Goal: Check status: Check status

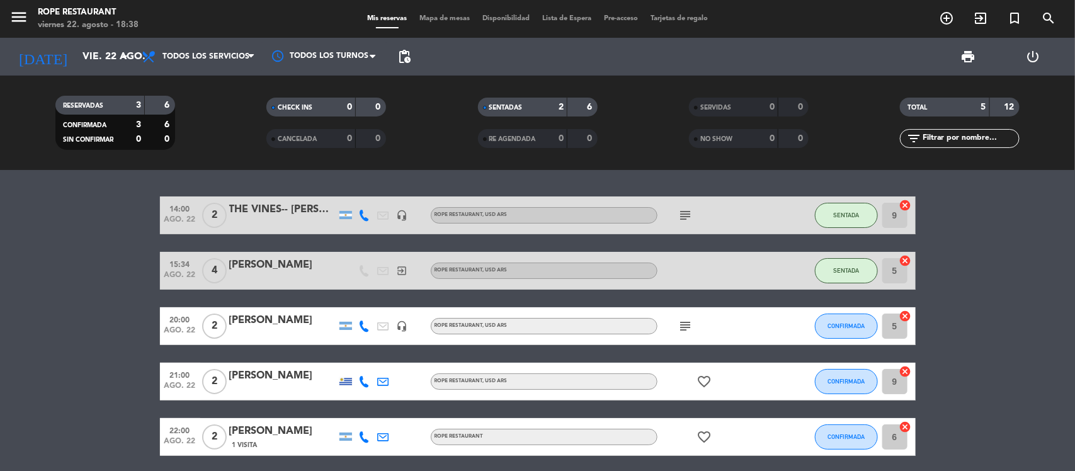
scroll to position [47, 0]
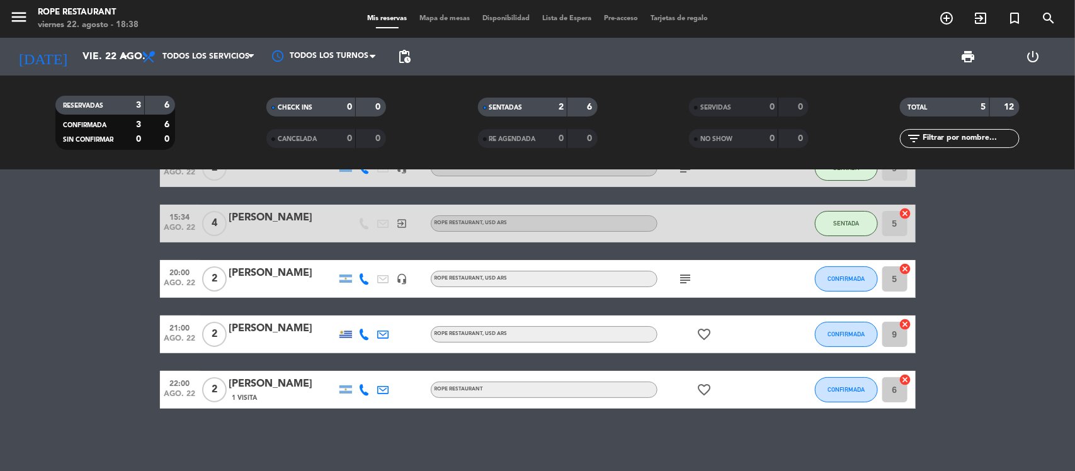
click at [98, 82] on div "RESERVADAS 3 6 CONFIRMADA 3 6 SIN CONFIRMAR 0 0 CHECK INS 0 0 CANCELADA 0 0 SEN…" at bounding box center [537, 123] width 1075 height 94
click at [677, 285] on span "subject" at bounding box center [685, 278] width 19 height 15
click at [685, 278] on icon "subject" at bounding box center [685, 278] width 15 height 15
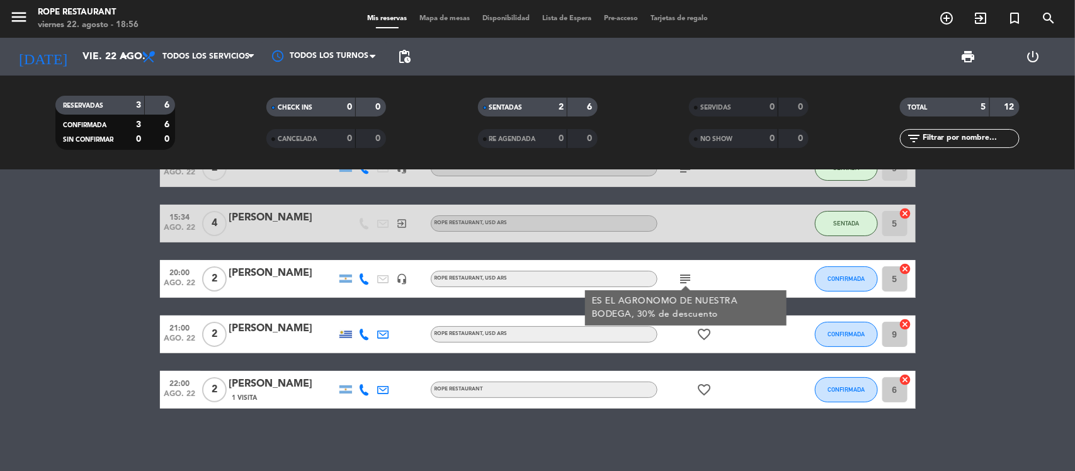
click at [14, 274] on bookings-row "14:00 ago. 22 2 THE VINES-- [PERSON_NAME] headset_mic ROPE RESTAURANT , USD ARS…" at bounding box center [537, 278] width 1075 height 259
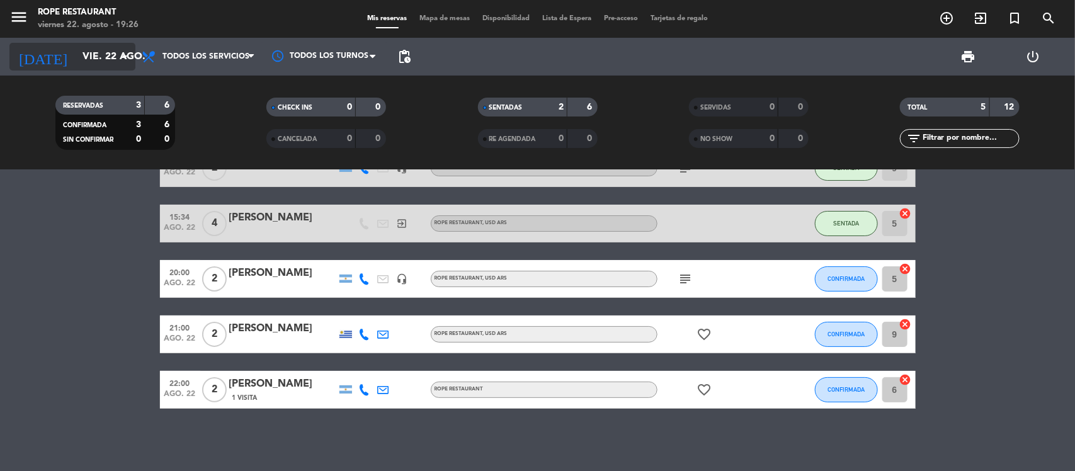
click at [93, 55] on input "vie. 22 ago." at bounding box center [142, 57] width 133 height 25
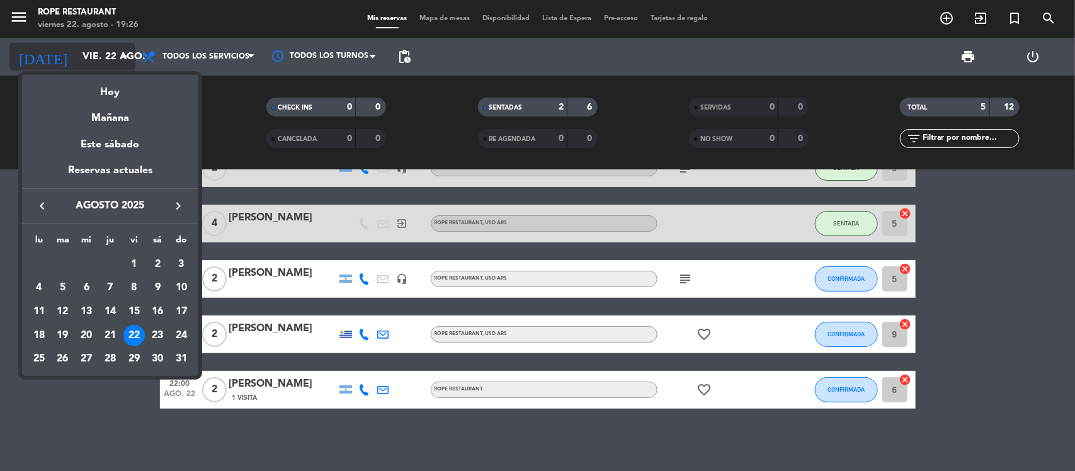
click at [105, 105] on div "Mañana" at bounding box center [110, 114] width 176 height 26
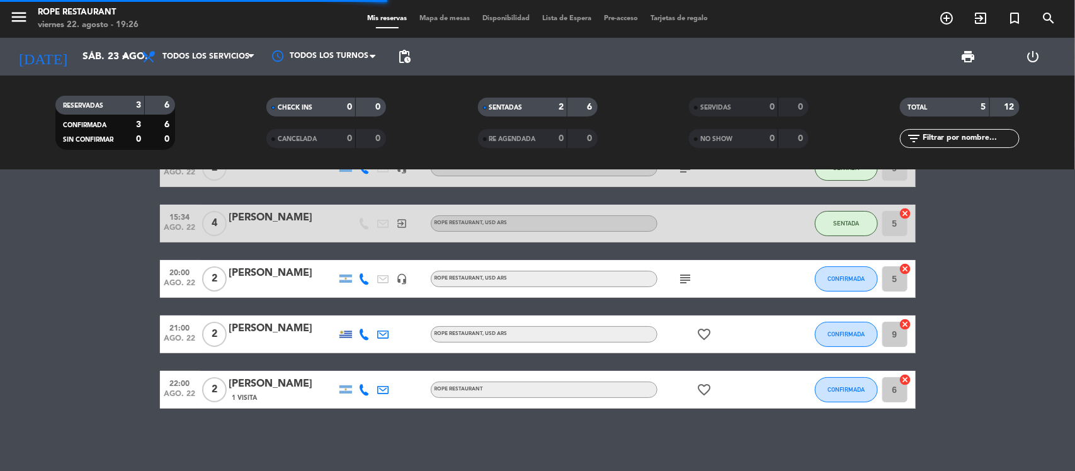
scroll to position [0, 0]
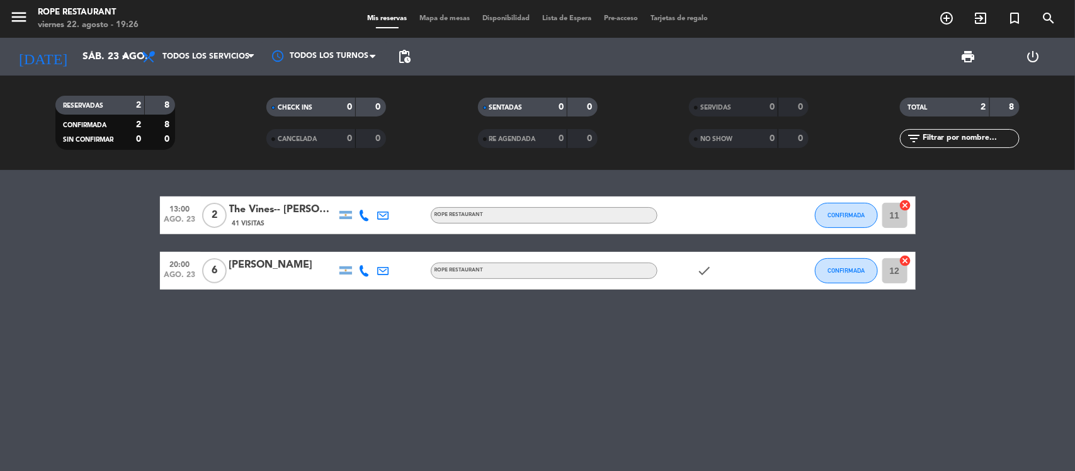
click at [88, 71] on div "[DATE] sáb. 23 ago. arrow_drop_down" at bounding box center [72, 57] width 126 height 38
click at [87, 71] on div "[DATE] sáb. 23 ago. arrow_drop_down" at bounding box center [72, 57] width 126 height 38
click at [88, 64] on input "sáb. 23 ago." at bounding box center [142, 57] width 133 height 25
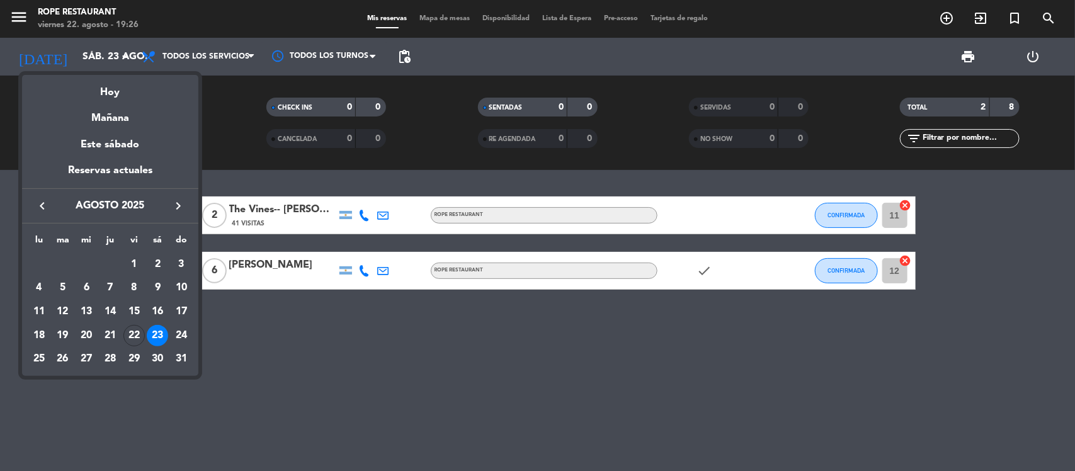
click at [340, 184] on div at bounding box center [537, 235] width 1075 height 471
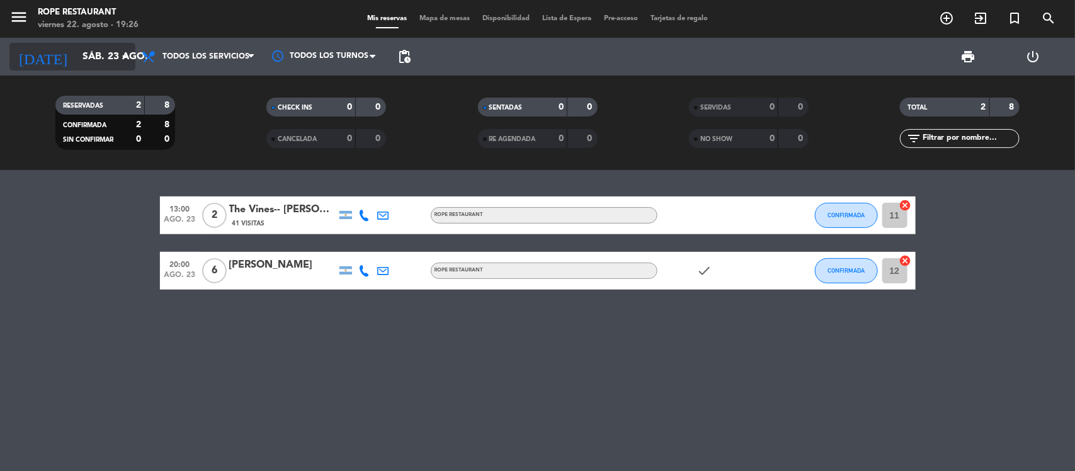
click at [114, 51] on input "sáb. 23 ago." at bounding box center [142, 57] width 133 height 25
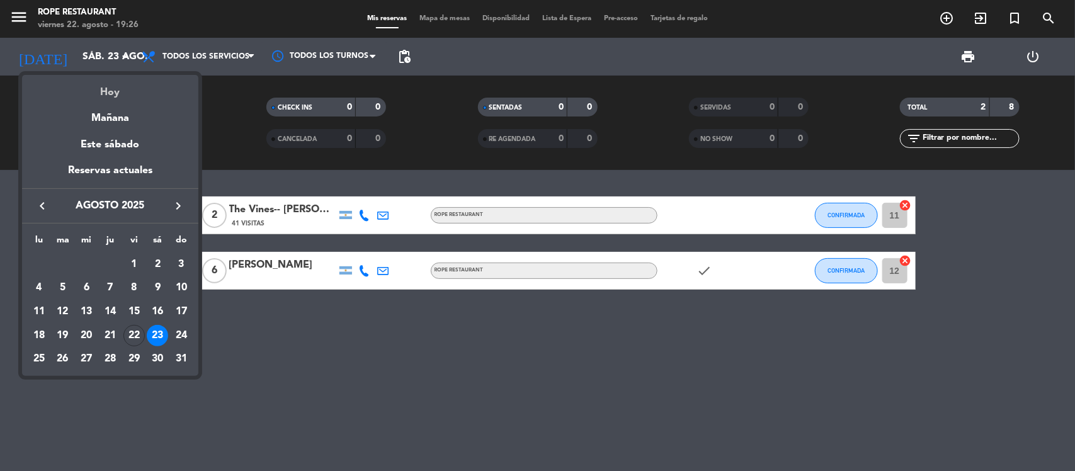
click at [114, 83] on div "Hoy" at bounding box center [110, 88] width 176 height 26
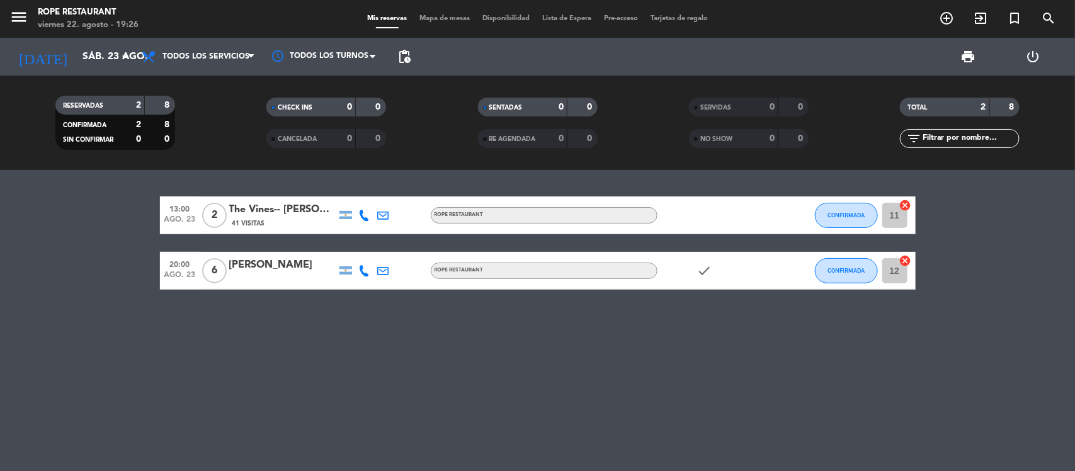
type input "vie. 22 ago."
